Goal: Use online tool/utility

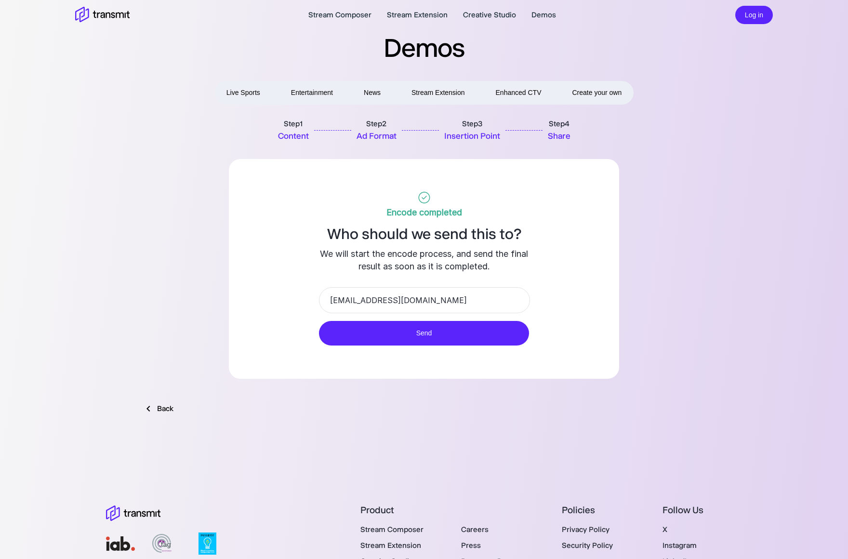
click at [574, 87] on button "Create your own" at bounding box center [596, 92] width 69 height 19
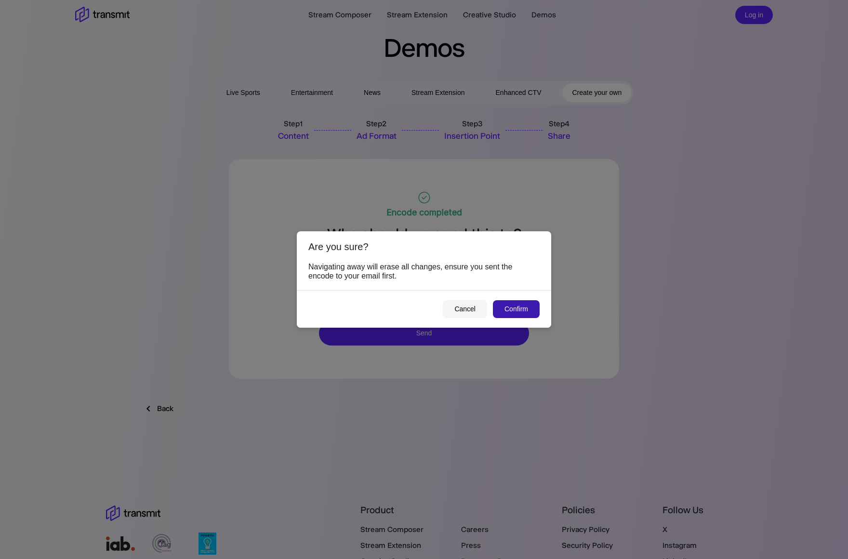
click at [531, 307] on button "Confirm" at bounding box center [516, 309] width 47 height 18
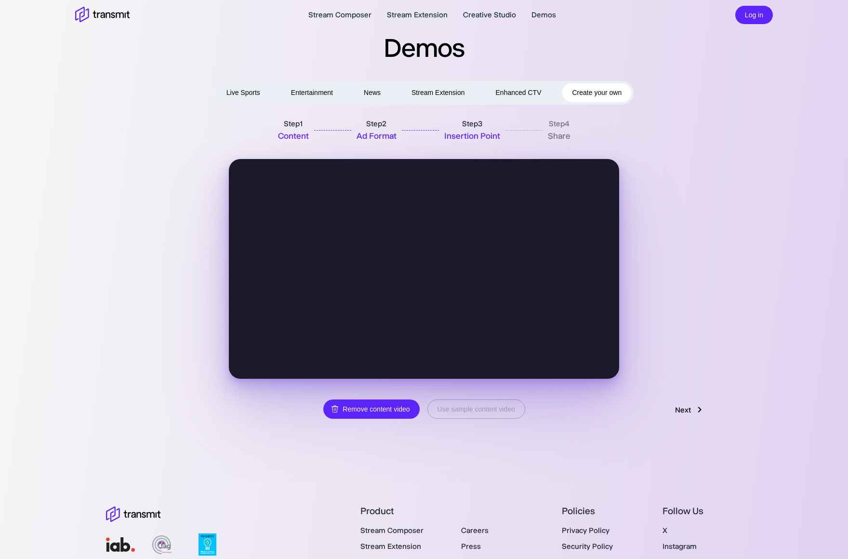
click at [545, 91] on button "Enhanced CTV" at bounding box center [518, 92] width 65 height 19
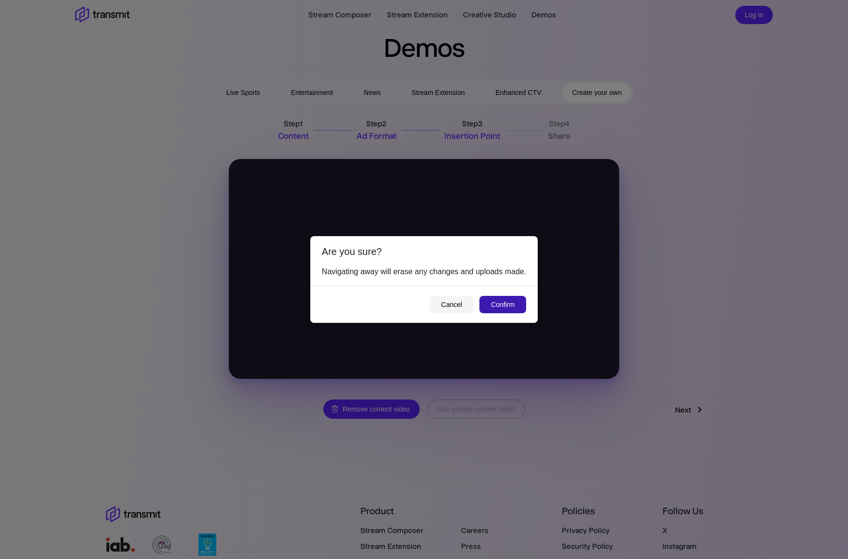
click at [516, 309] on button "Confirm" at bounding box center [503, 305] width 47 height 18
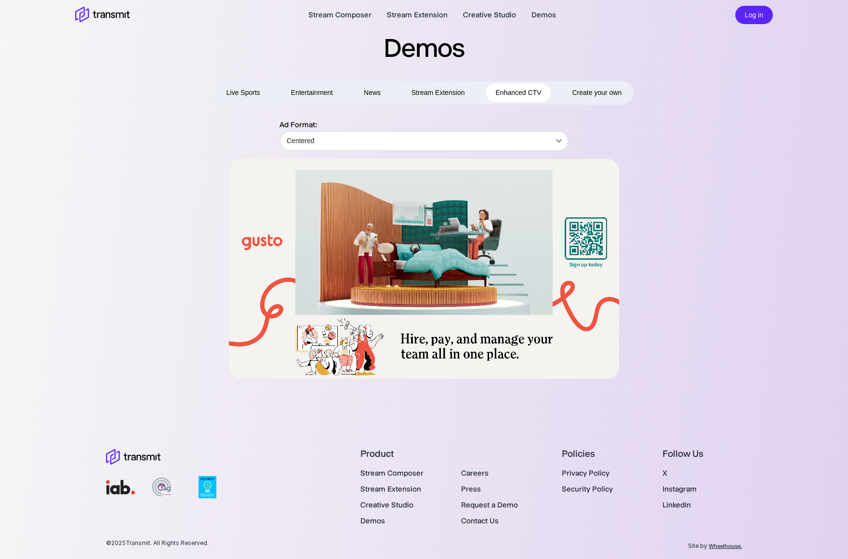
click at [587, 87] on span "Create your own" at bounding box center [597, 93] width 50 height 12
